Goal: Task Accomplishment & Management: Manage account settings

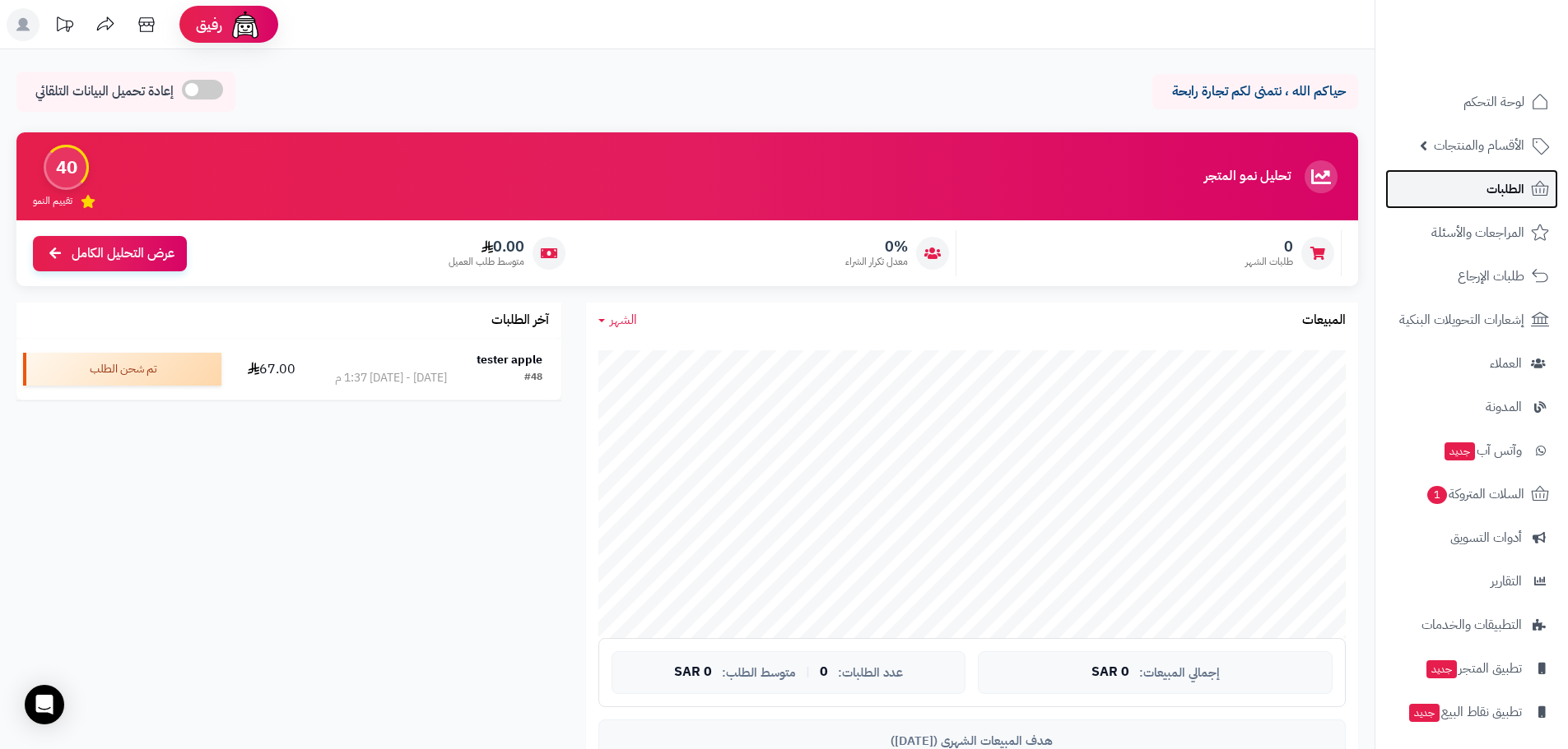
click at [1487, 191] on span "الطلبات" at bounding box center [1505, 189] width 38 height 23
click at [1491, 184] on span "الطلبات" at bounding box center [1505, 189] width 38 height 23
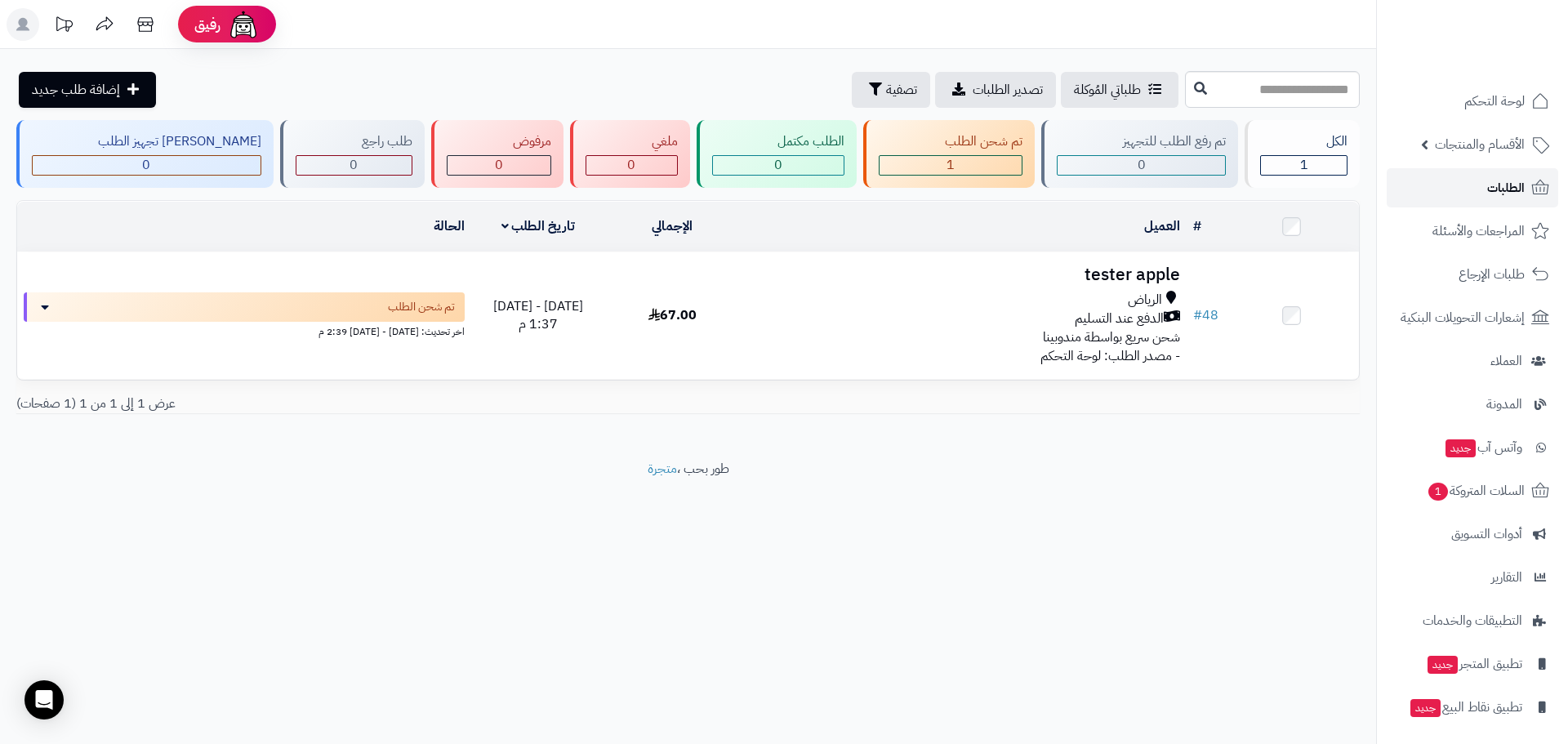
click at [1497, 193] on span "الطلبات" at bounding box center [1506, 188] width 38 height 23
click at [1483, 499] on span "السلات المتروكة 1" at bounding box center [1476, 490] width 99 height 23
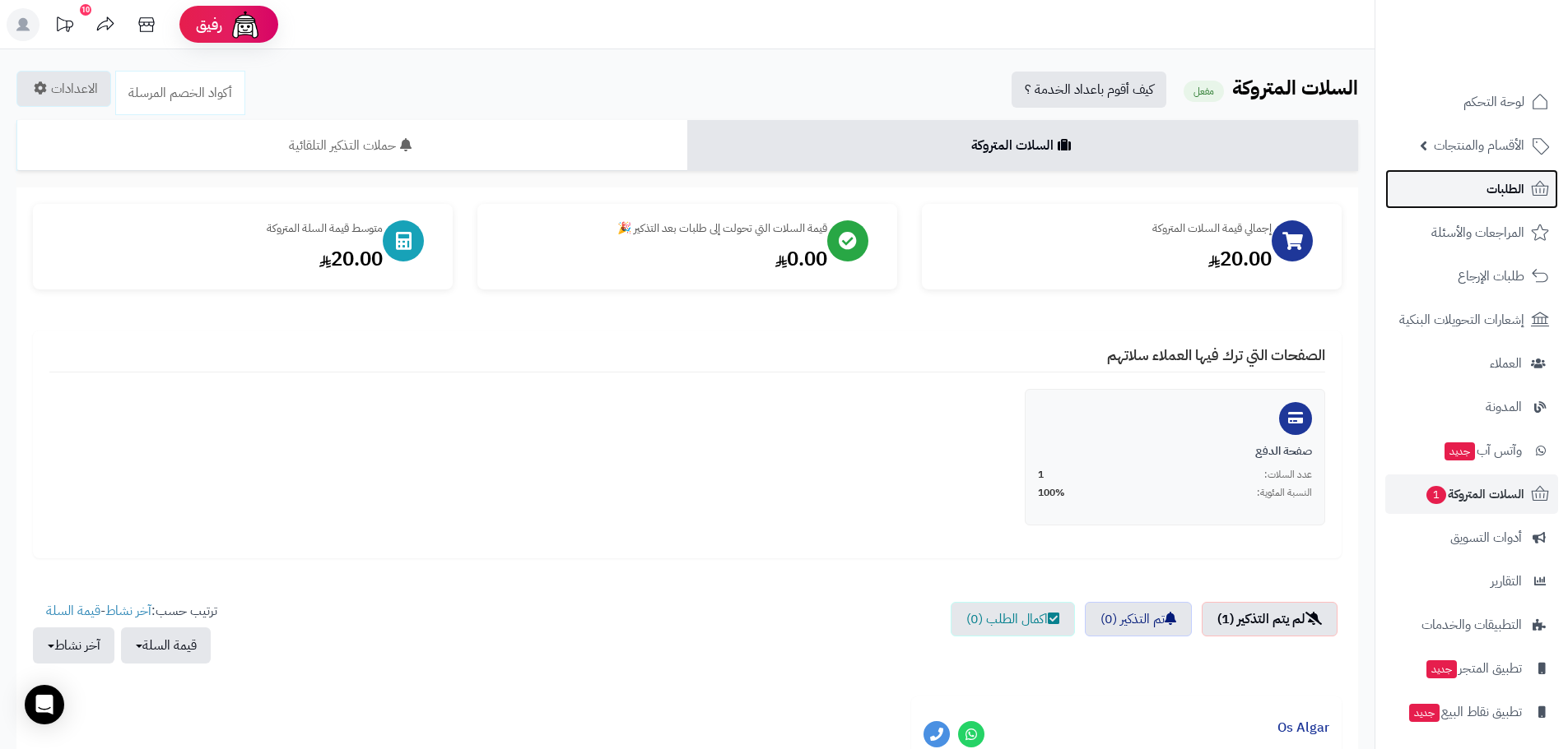
click at [1522, 182] on span "الطلبات" at bounding box center [1505, 189] width 38 height 23
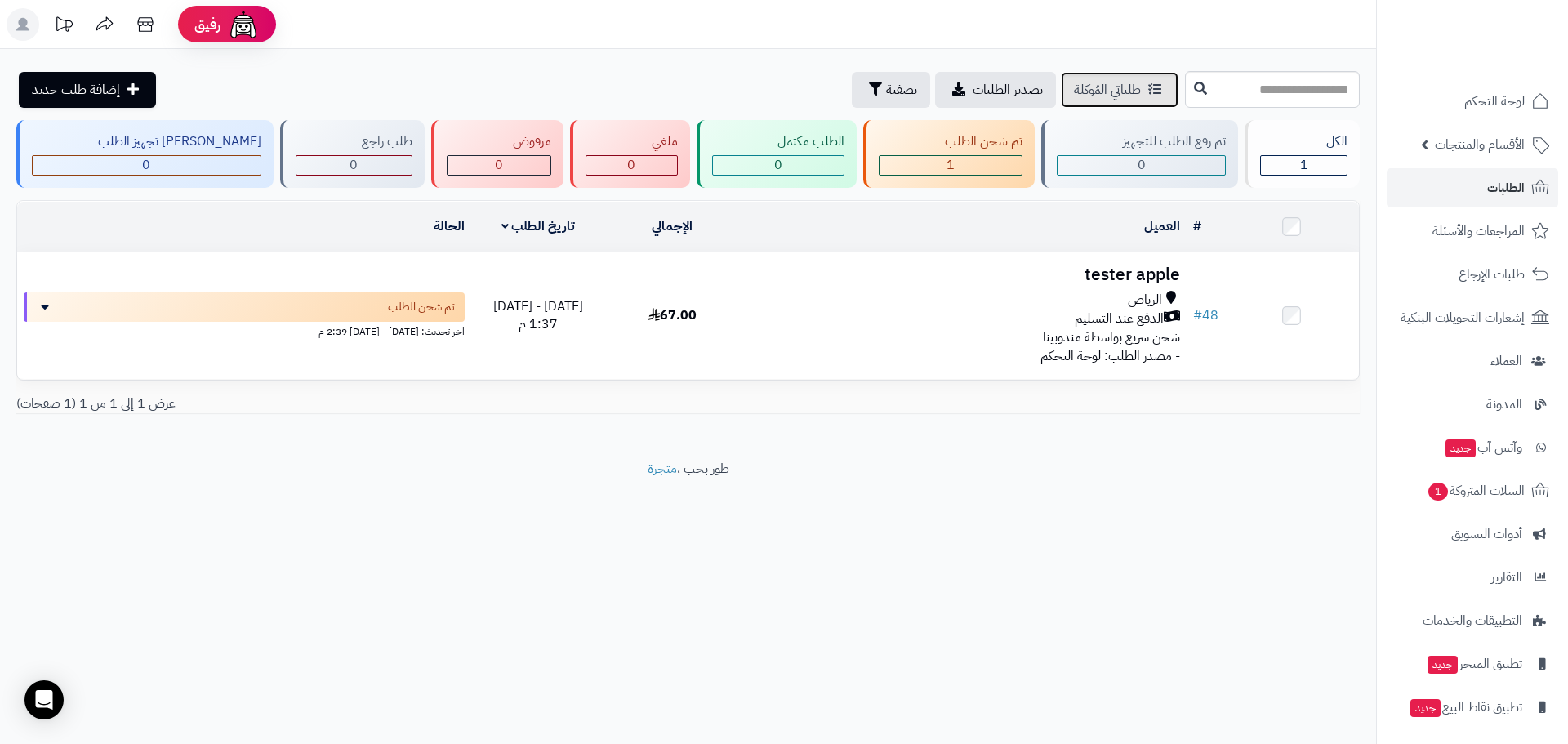
click at [1061, 75] on link "طلباتي المُوكلة" at bounding box center [1120, 90] width 117 height 36
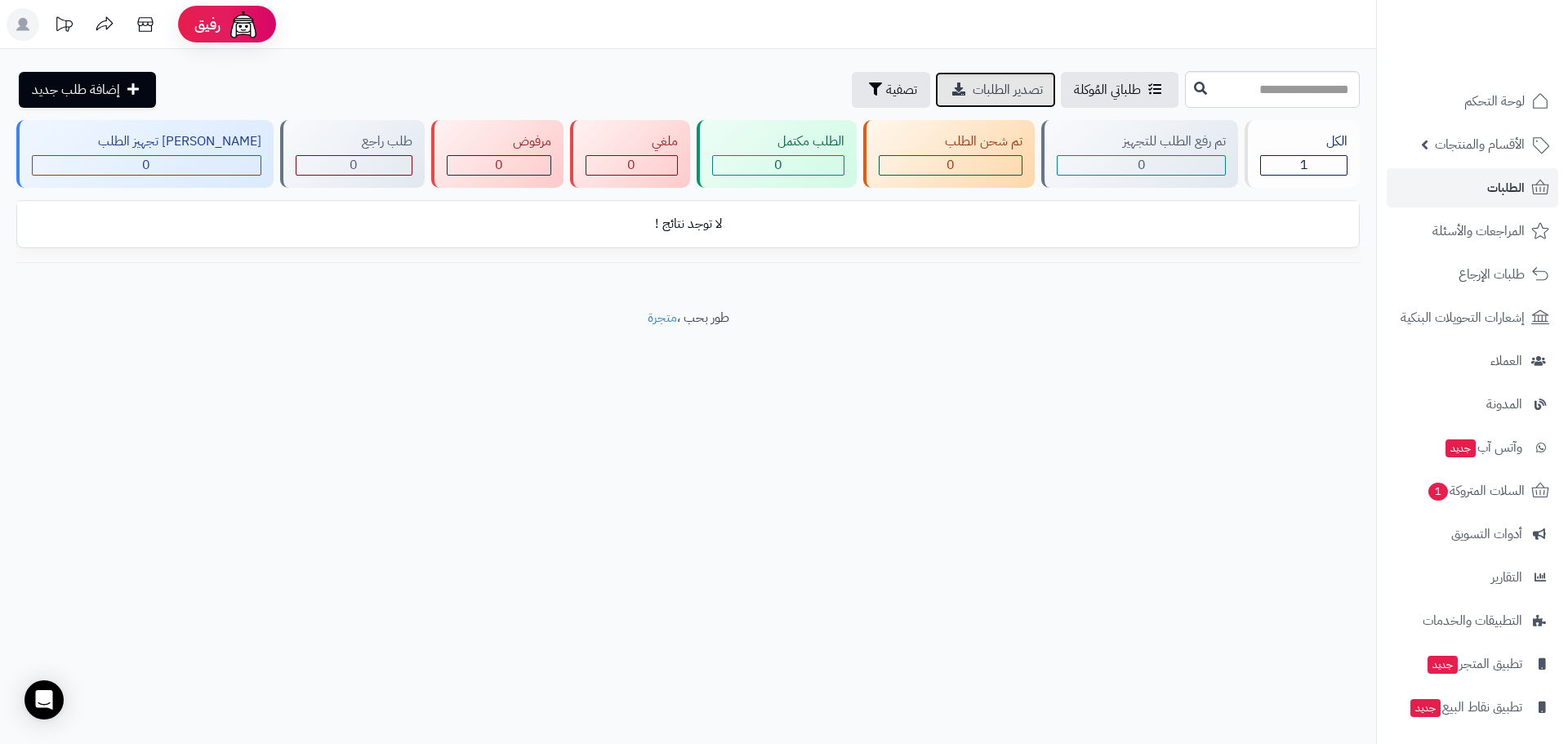
click at [972, 94] on span "تصدير الطلبات" at bounding box center [1008, 90] width 70 height 19
